Goal: Task Accomplishment & Management: Use online tool/utility

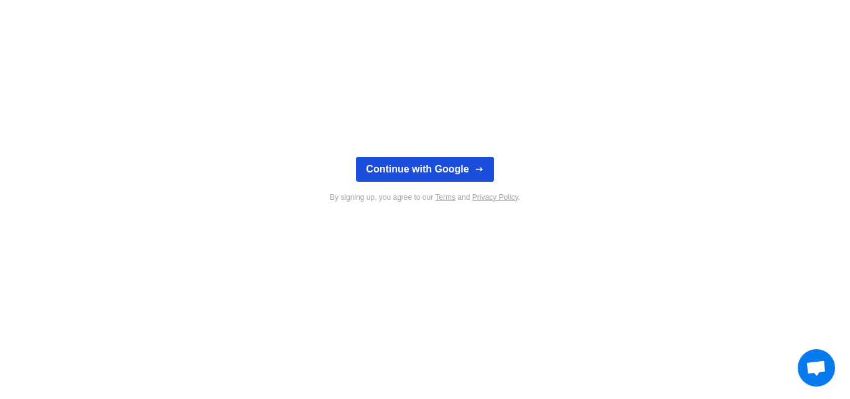
drag, startPoint x: 447, startPoint y: 172, endPoint x: 249, endPoint y: 221, distance: 203.8
click at [412, 167] on button "Continue with Google" at bounding box center [424, 169] width 137 height 25
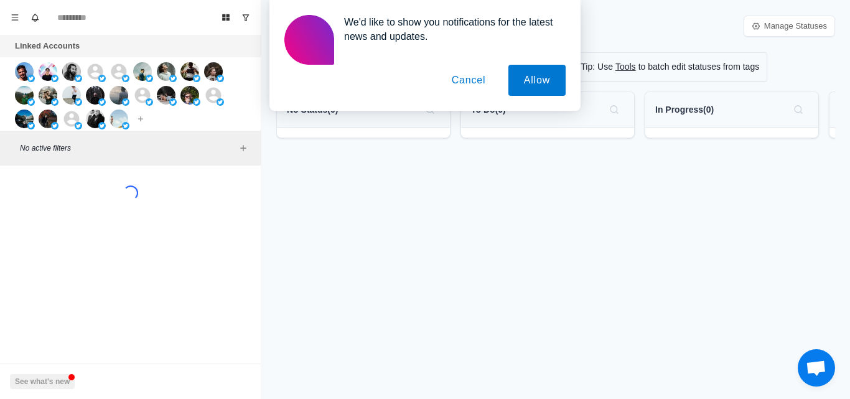
drag, startPoint x: 484, startPoint y: 87, endPoint x: 427, endPoint y: 131, distance: 71.4
click at [477, 88] on button "Cancel" at bounding box center [468, 80] width 65 height 31
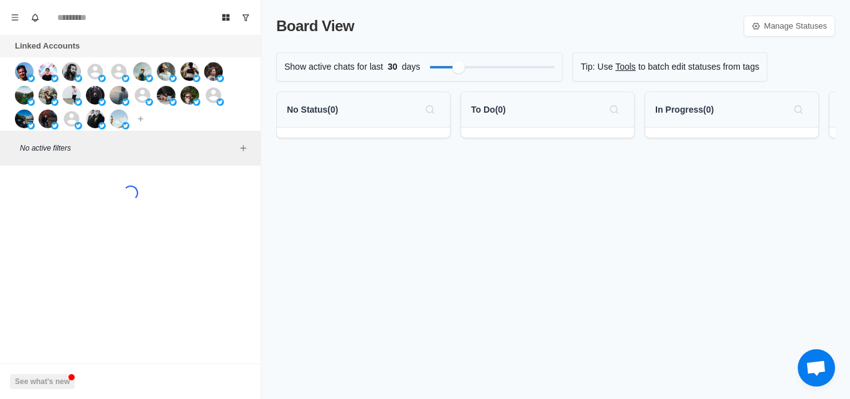
click at [250, 22] on button "Show unread conversations" at bounding box center [246, 17] width 20 height 20
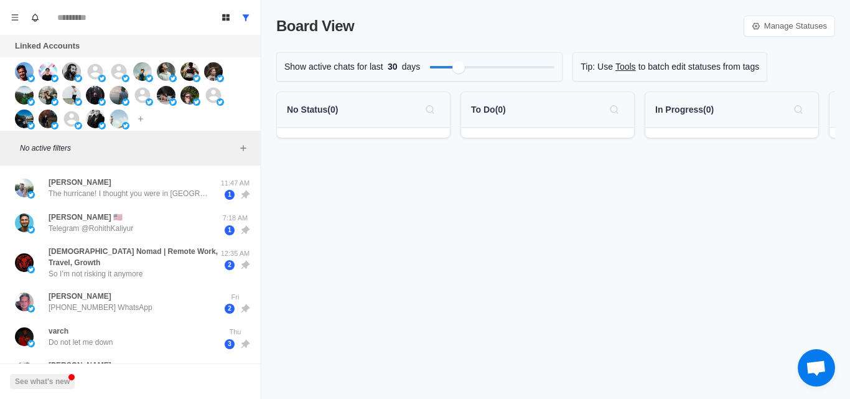
drag, startPoint x: 248, startPoint y: 5, endPoint x: 259, endPoint y: 128, distance: 123.0
click at [248, 7] on div "Board View Tools Archived Chats Mark many as read Keyboard shortcuts Team Setti…" at bounding box center [130, 17] width 261 height 35
click at [246, 19] on icon "Show all conversations" at bounding box center [246, 17] width 7 height 6
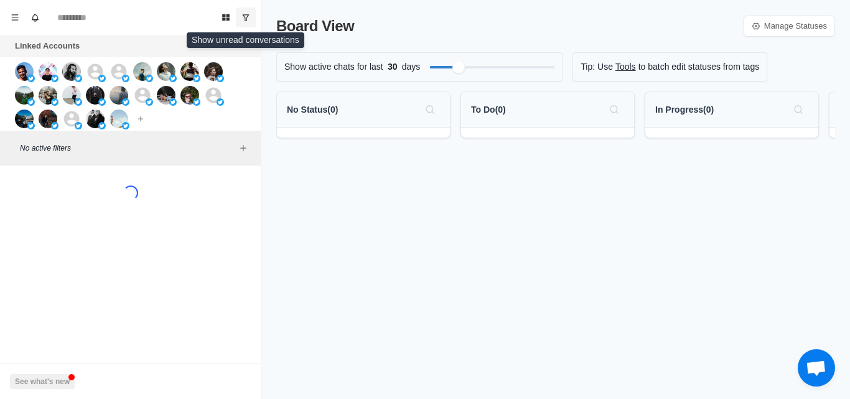
click at [252, 17] on button "Show unread conversations" at bounding box center [246, 17] width 20 height 20
